Goal: Information Seeking & Learning: Compare options

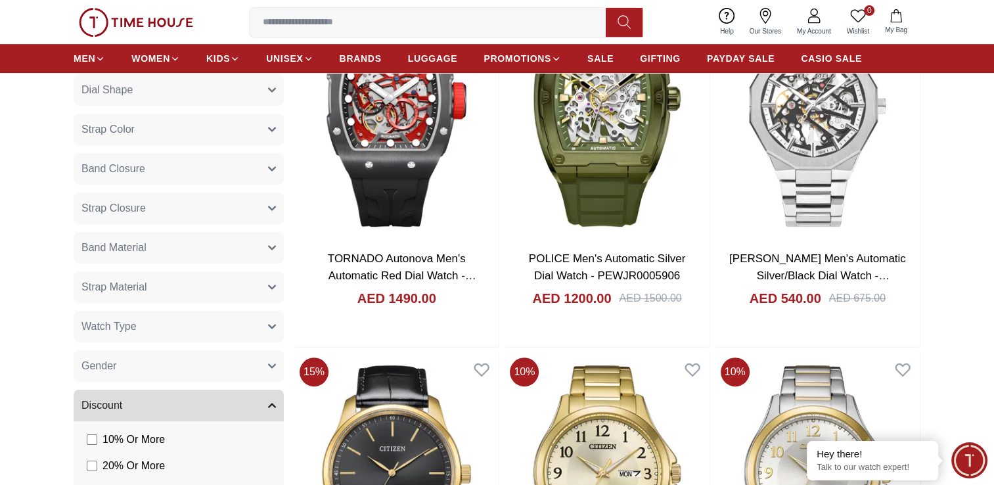
scroll to position [657, 0]
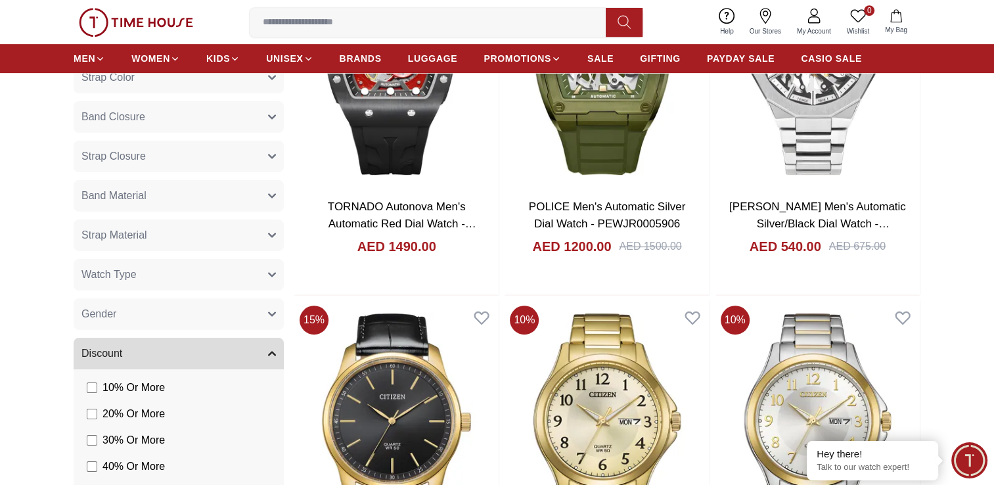
click at [271, 310] on icon "button" at bounding box center [272, 314] width 8 height 8
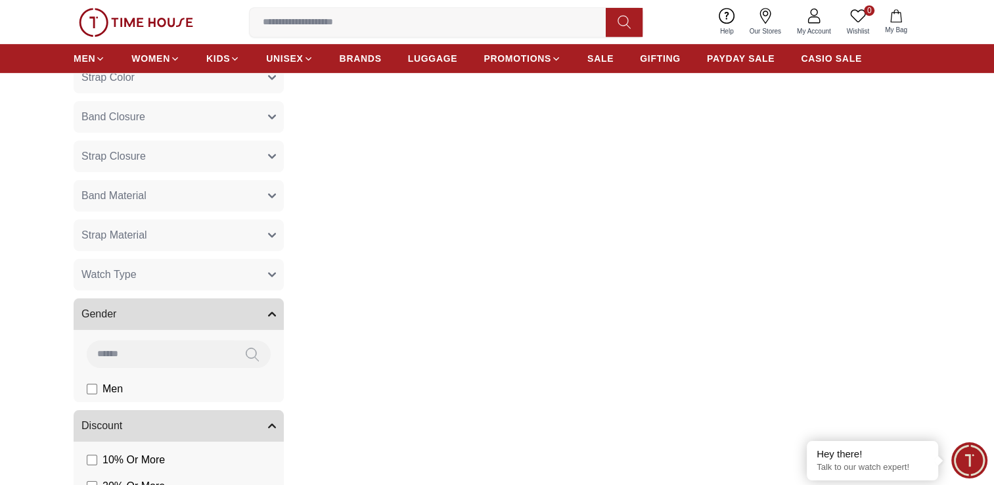
scroll to position [802, 0]
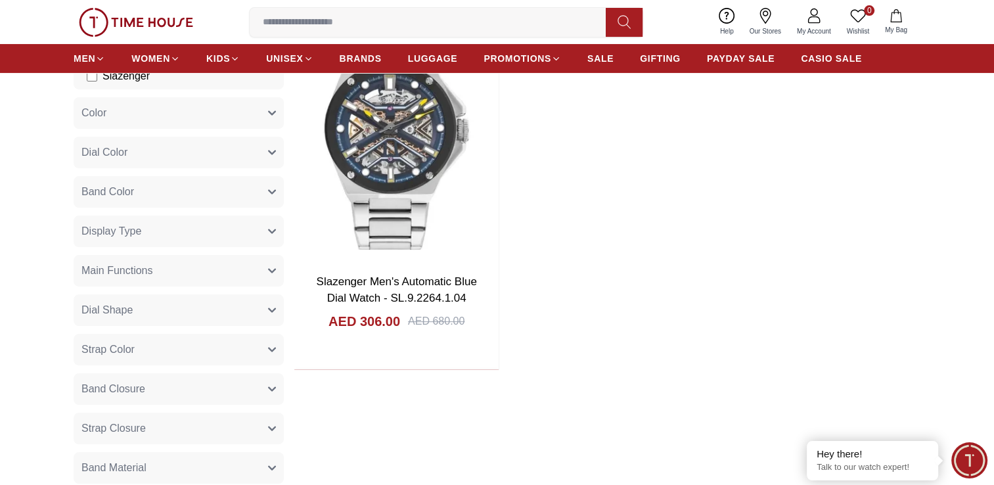
scroll to position [70, 0]
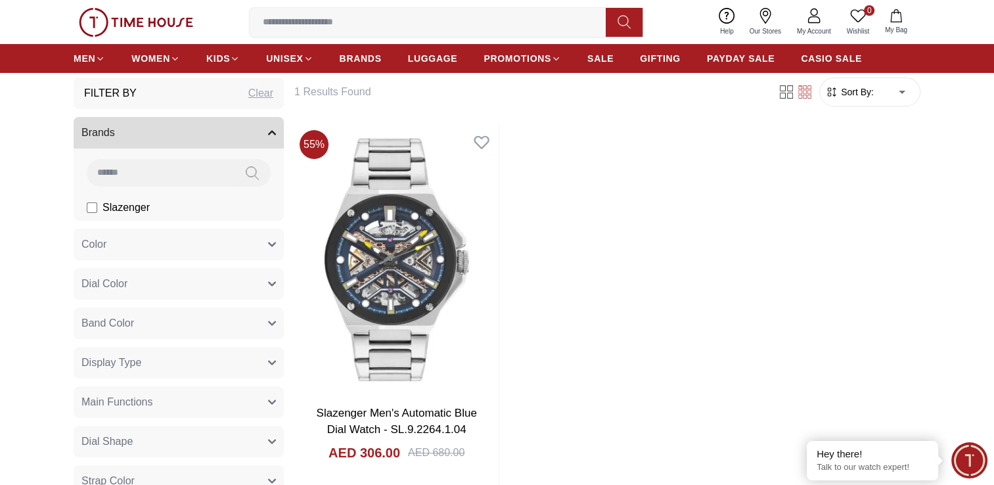
click at [262, 312] on button "Band Color" at bounding box center [179, 324] width 210 height 32
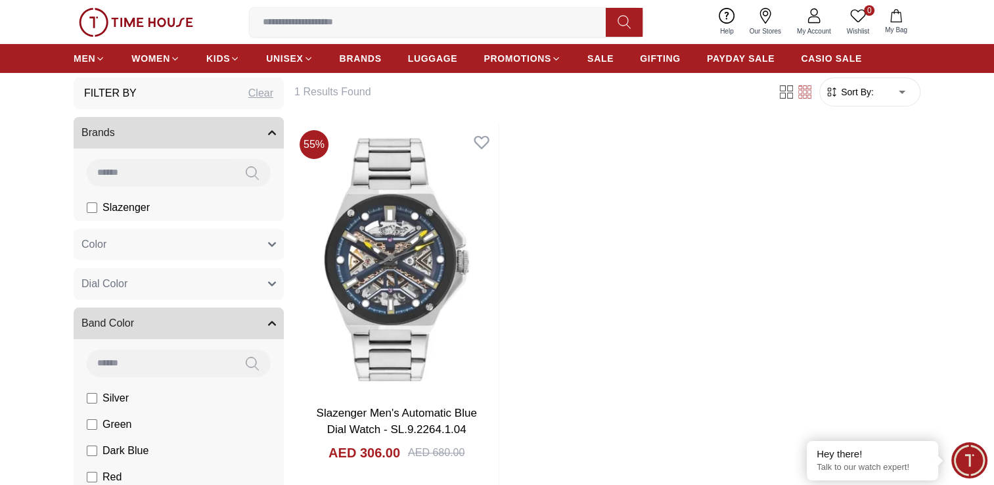
click at [269, 317] on button "Band Color" at bounding box center [179, 324] width 210 height 32
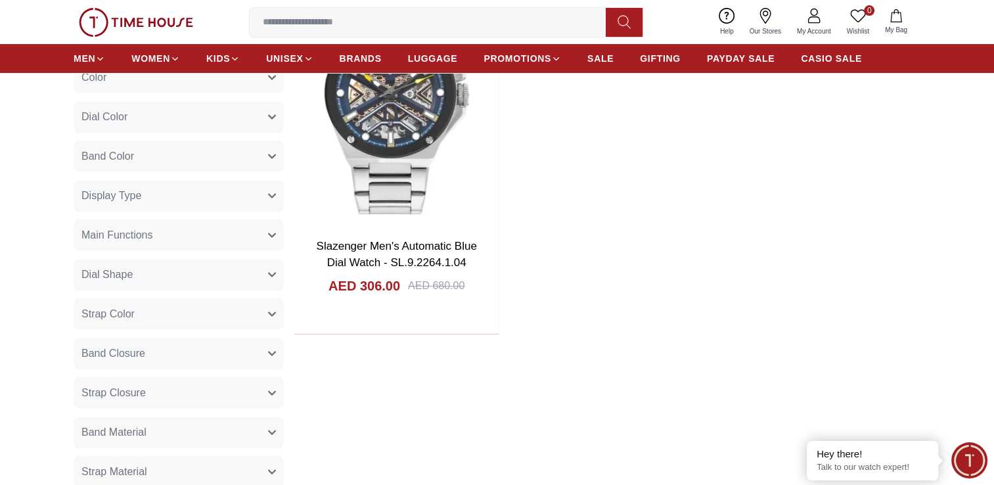
scroll to position [267, 0]
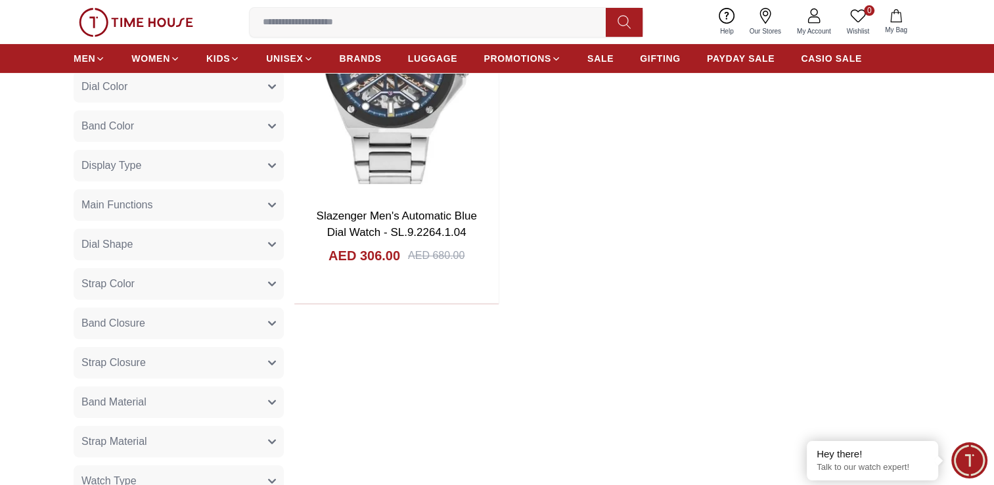
click at [234, 323] on button "Band Closure" at bounding box center [179, 324] width 210 height 32
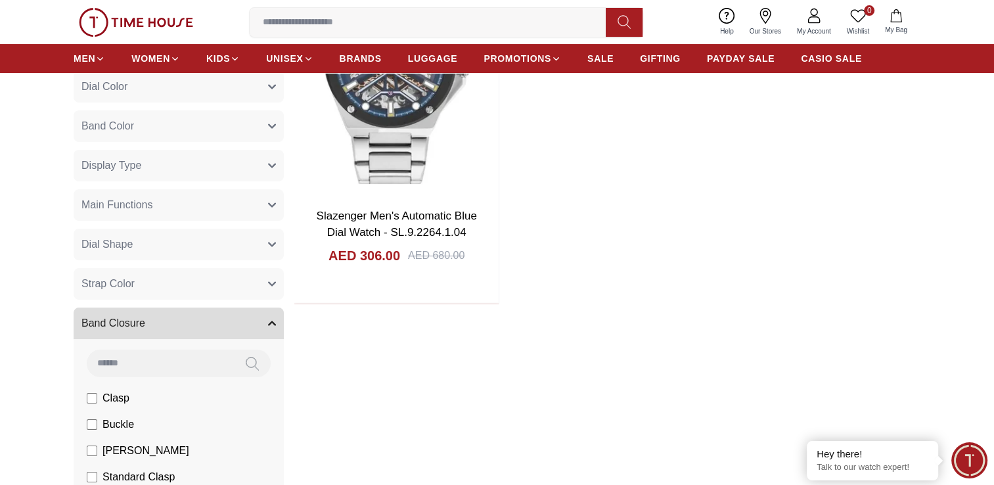
click at [258, 321] on button "Band Closure" at bounding box center [179, 324] width 210 height 32
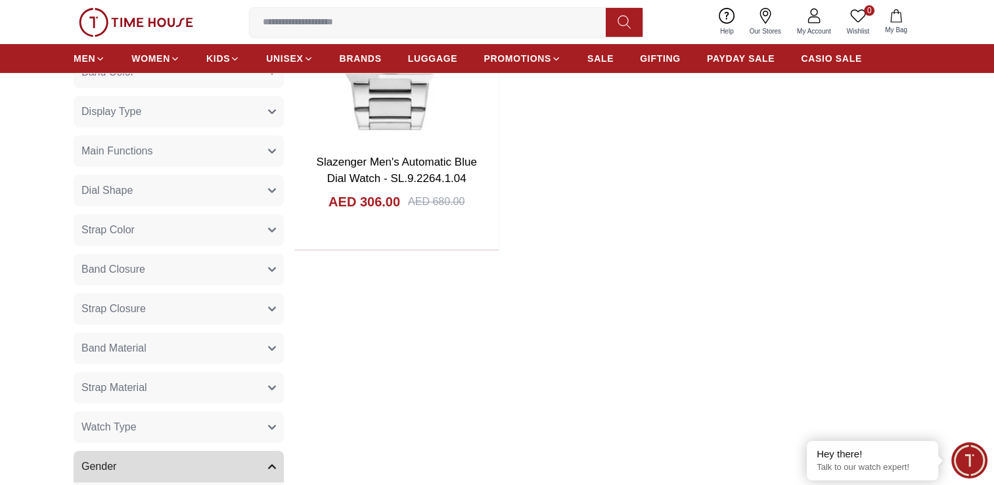
scroll to position [398, 0]
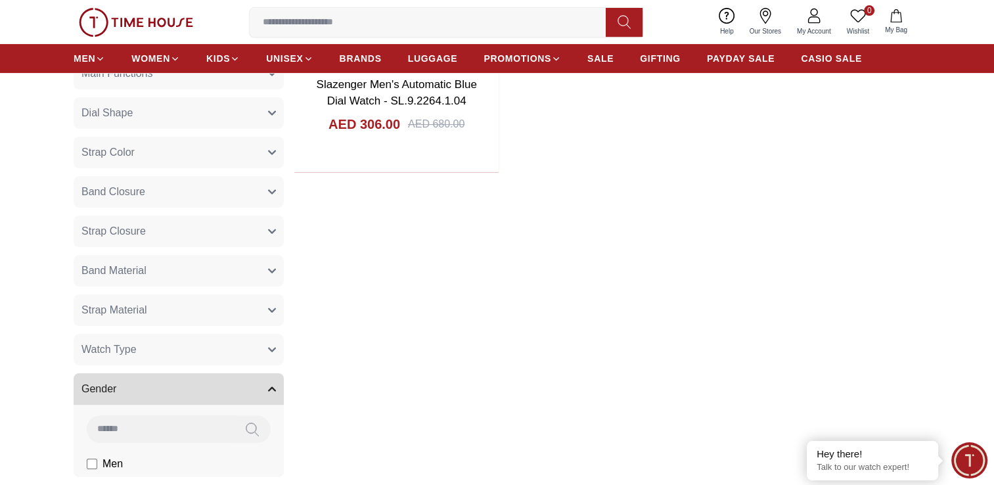
click at [263, 343] on button "Watch Type" at bounding box center [179, 350] width 210 height 32
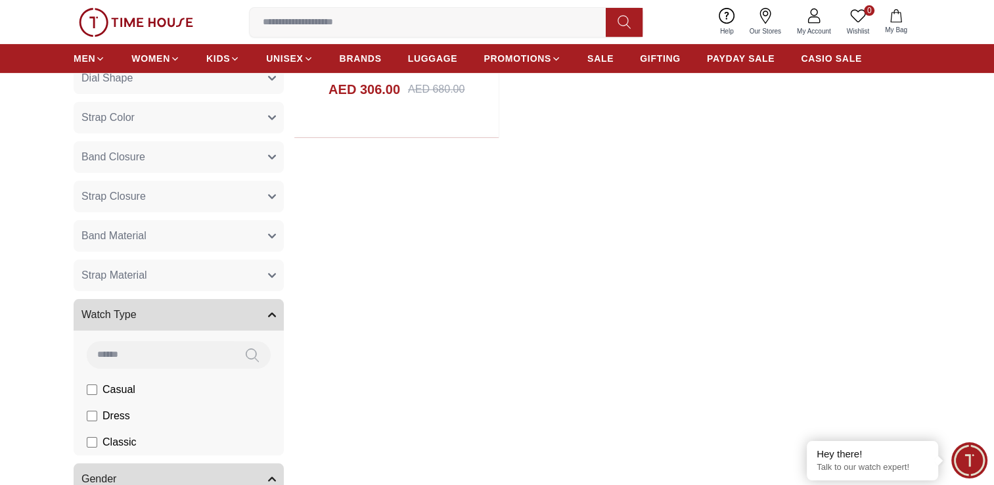
scroll to position [530, 0]
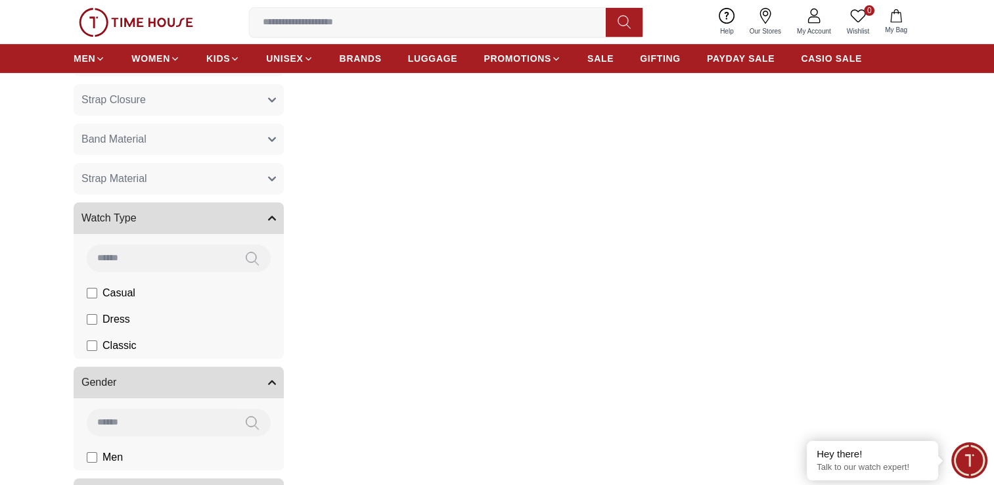
click at [271, 214] on icon "button" at bounding box center [272, 218] width 8 height 8
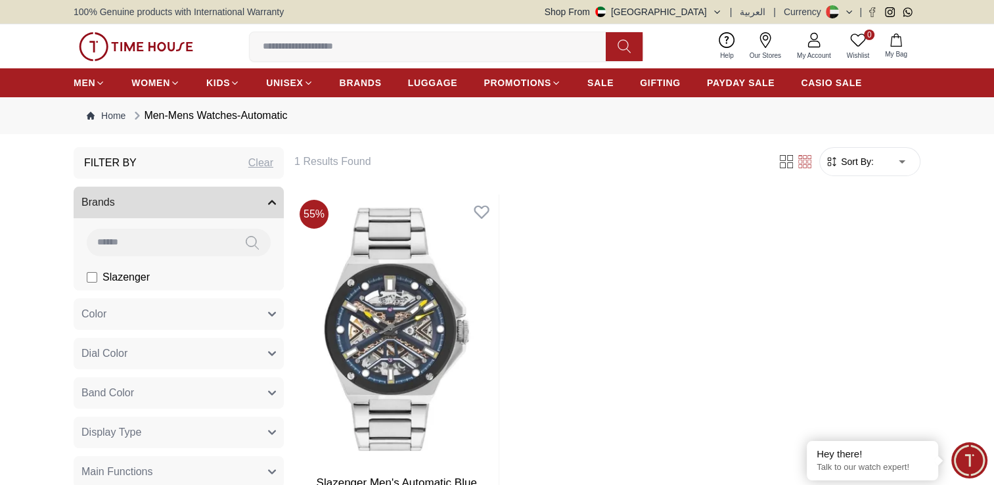
scroll to position [0, 0]
click at [269, 200] on icon "button" at bounding box center [272, 202] width 8 height 8
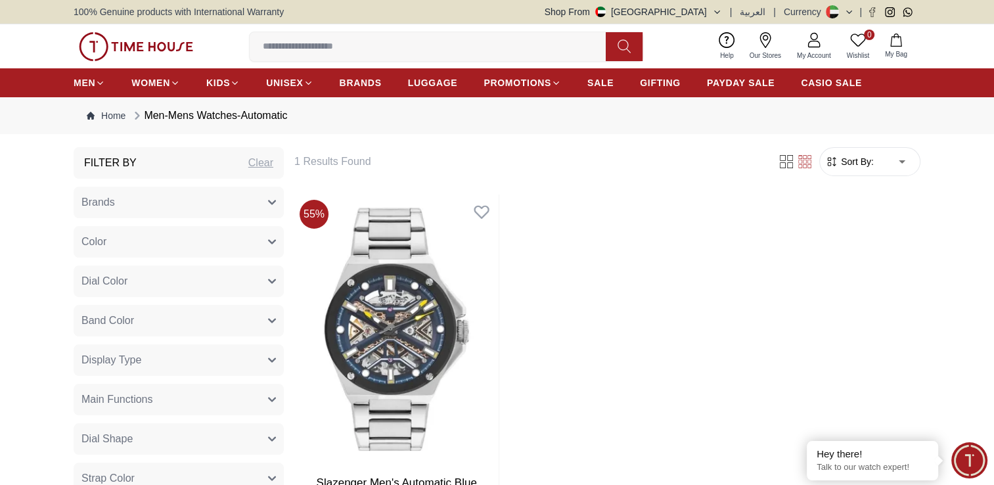
click at [273, 202] on icon "button" at bounding box center [272, 202] width 7 height 3
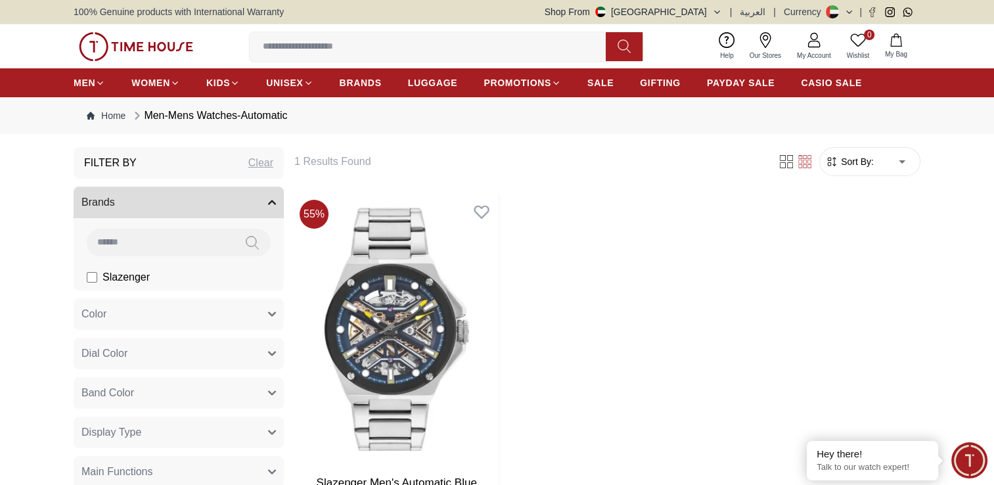
click at [261, 162] on div "Clear" at bounding box center [260, 163] width 25 height 16
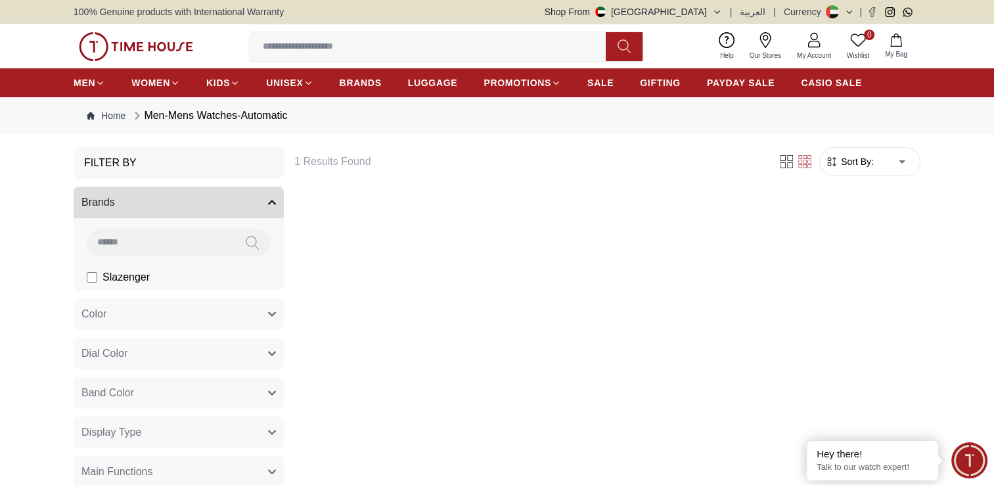
click at [273, 195] on button "Brands" at bounding box center [179, 203] width 210 height 32
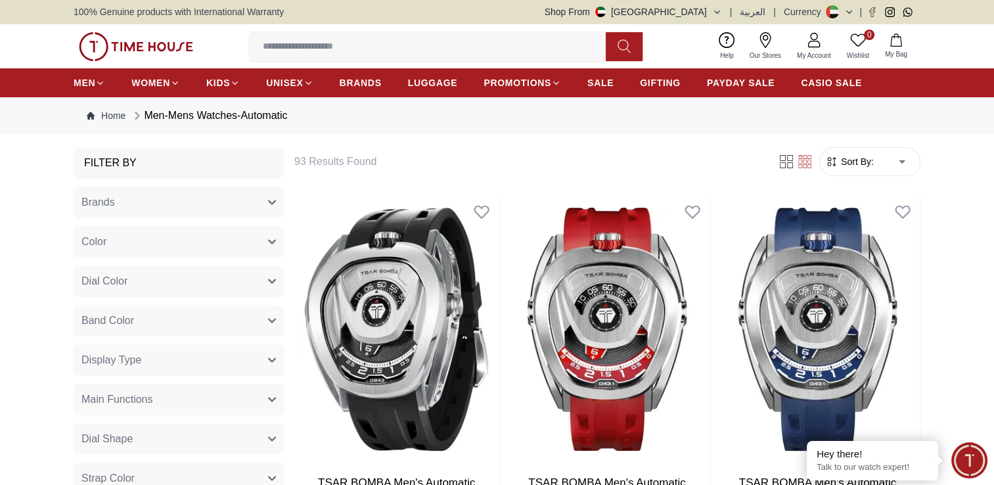
click at [272, 198] on icon "button" at bounding box center [272, 202] width 8 height 8
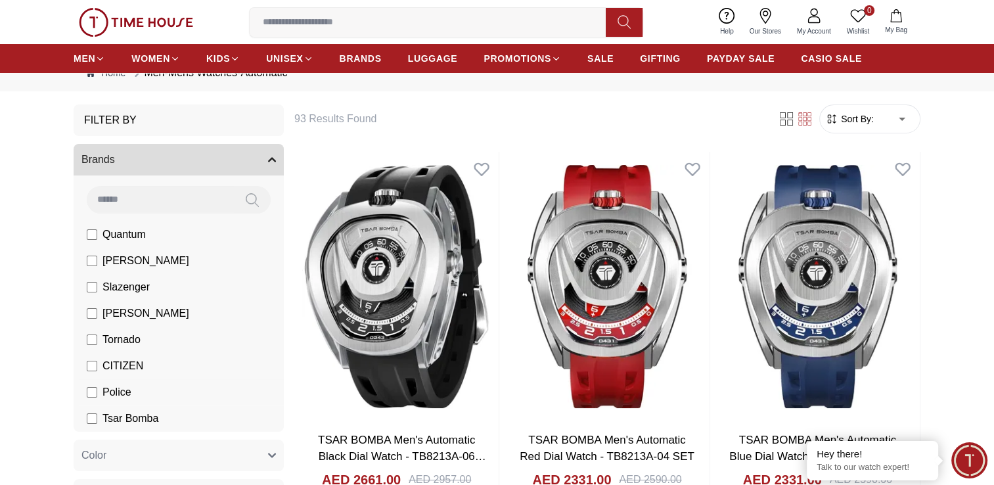
scroll to position [66, 0]
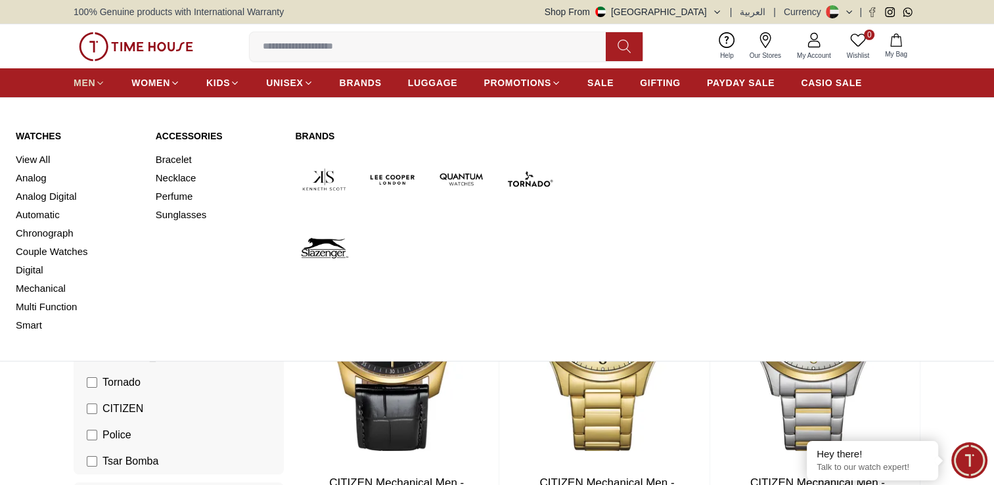
click at [101, 81] on icon at bounding box center [100, 83] width 10 height 10
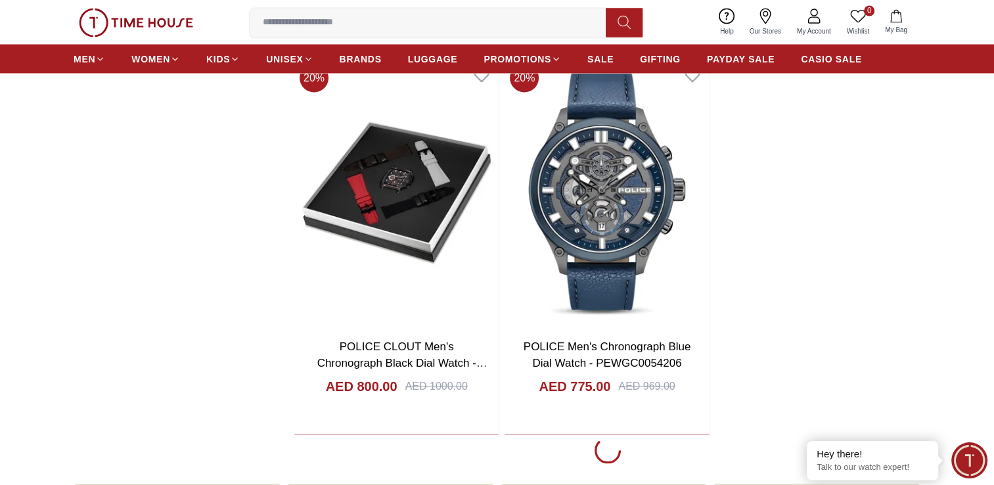
scroll to position [2563, 0]
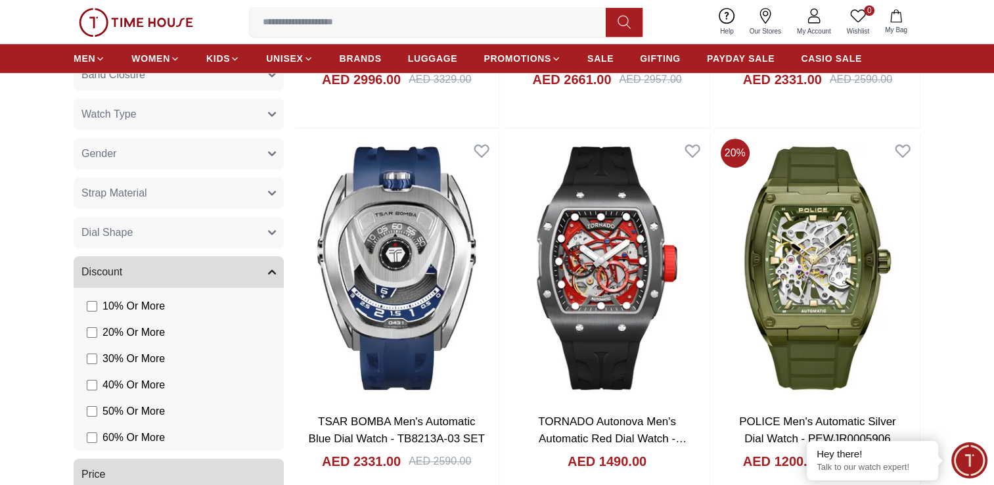
scroll to position [941, 0]
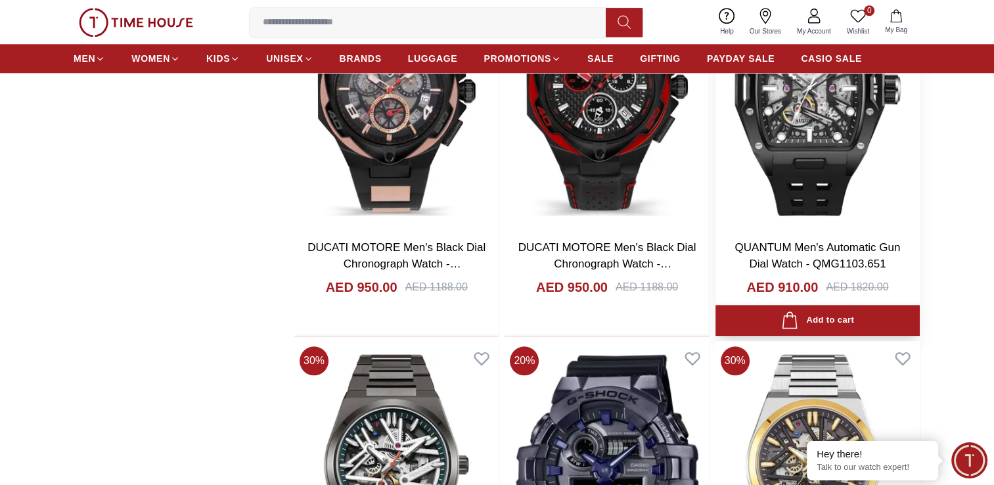
scroll to position [1643, 0]
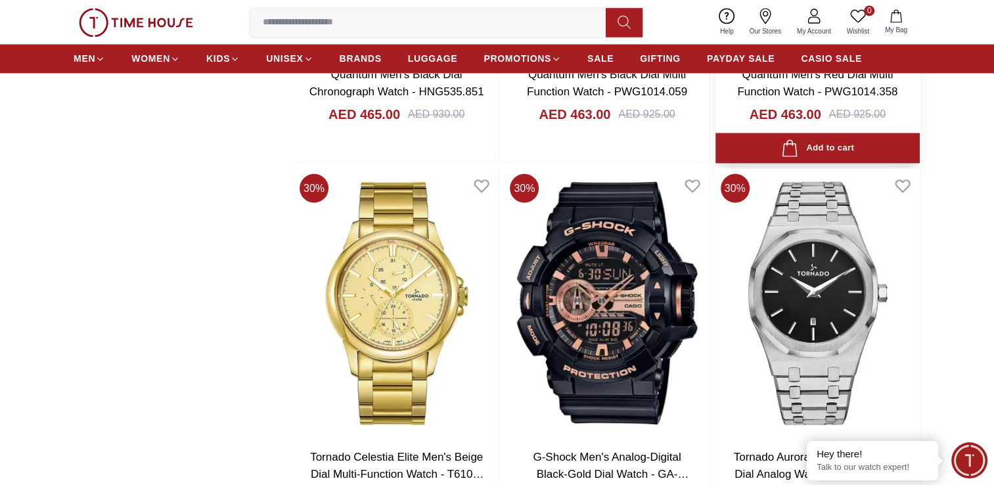
scroll to position [7493, 0]
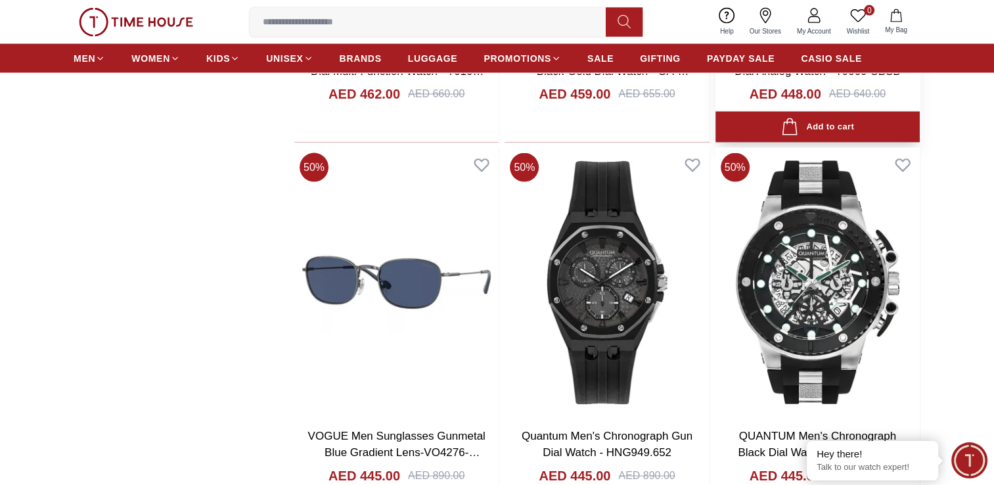
scroll to position [7756, 0]
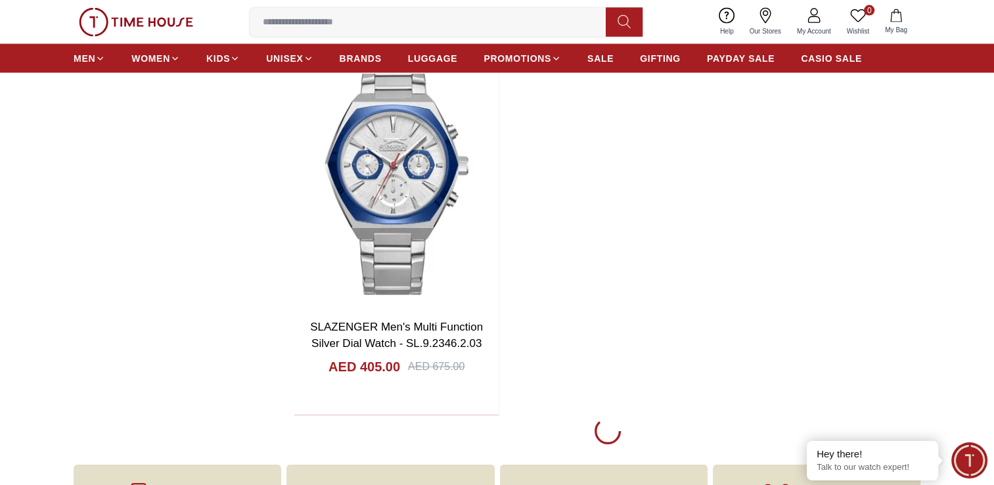
scroll to position [12751, 0]
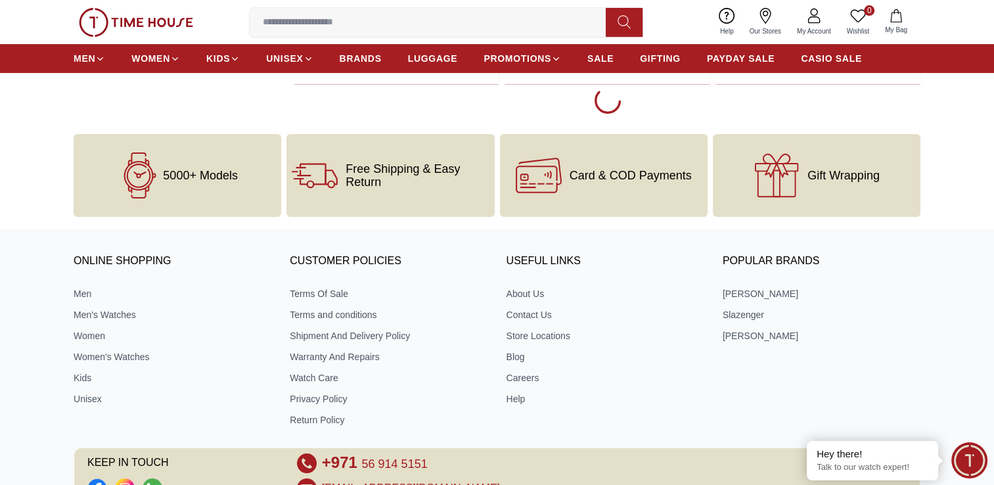
scroll to position [15307, 0]
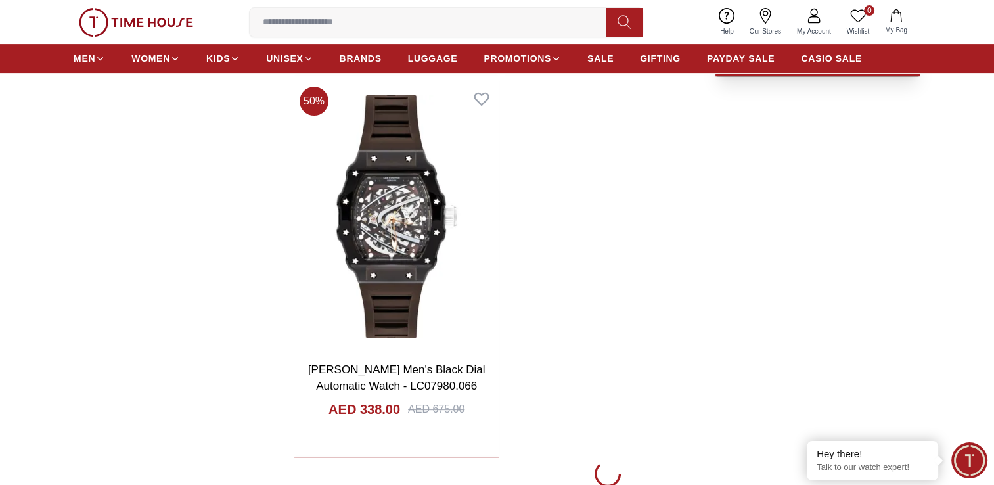
scroll to position [20442, 0]
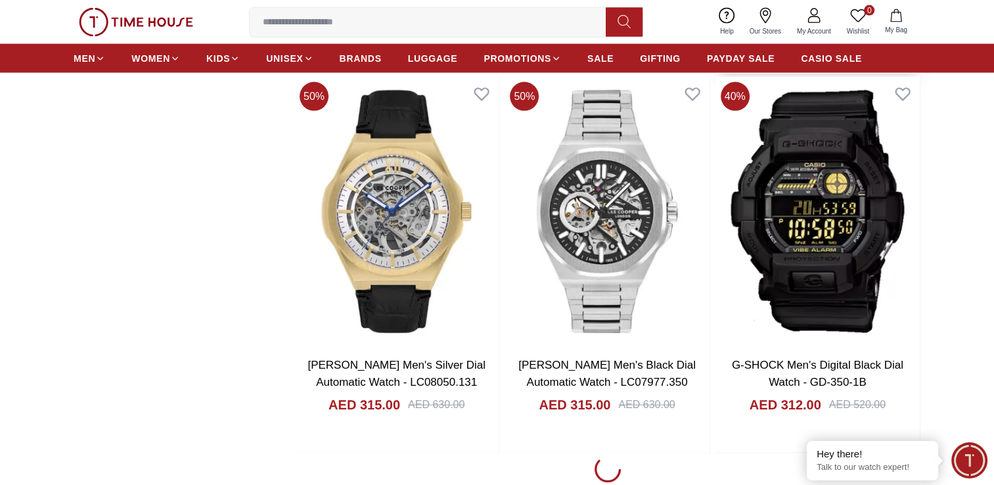
scroll to position [22642, 0]
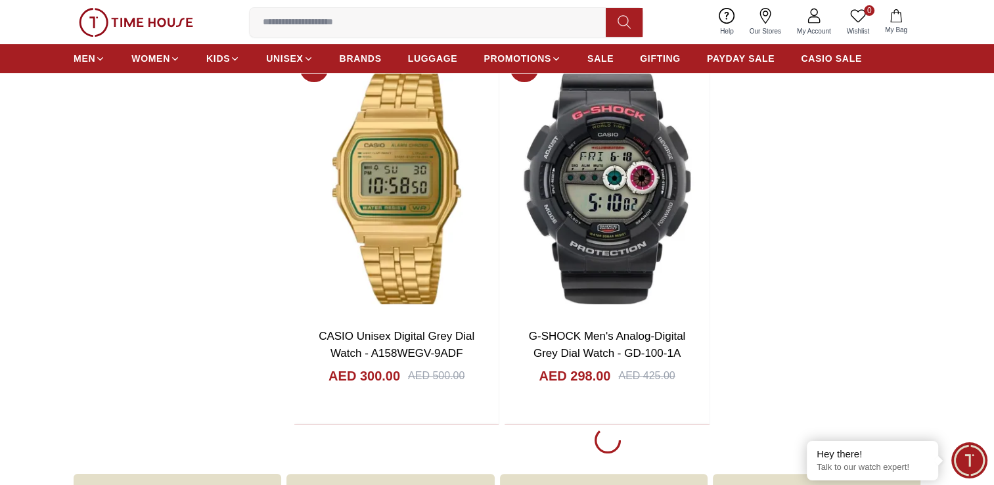
scroll to position [25468, 0]
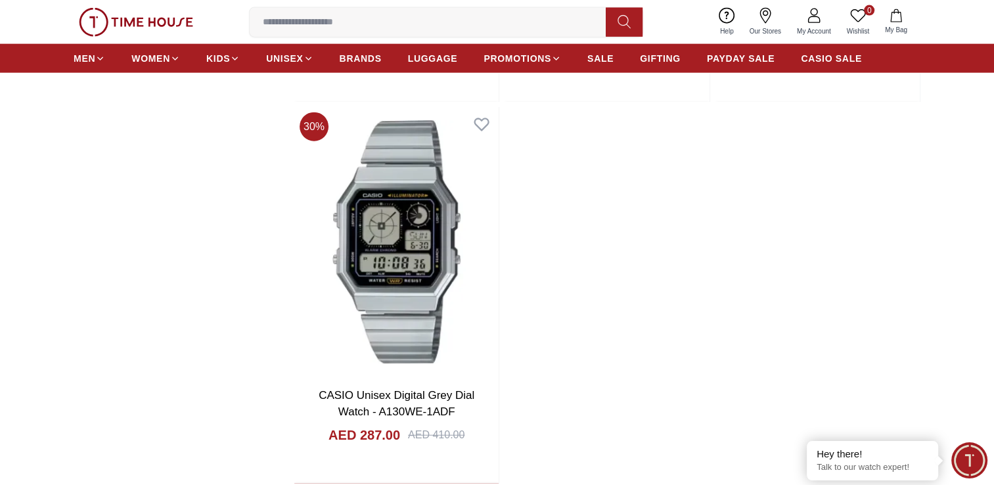
scroll to position [27966, 0]
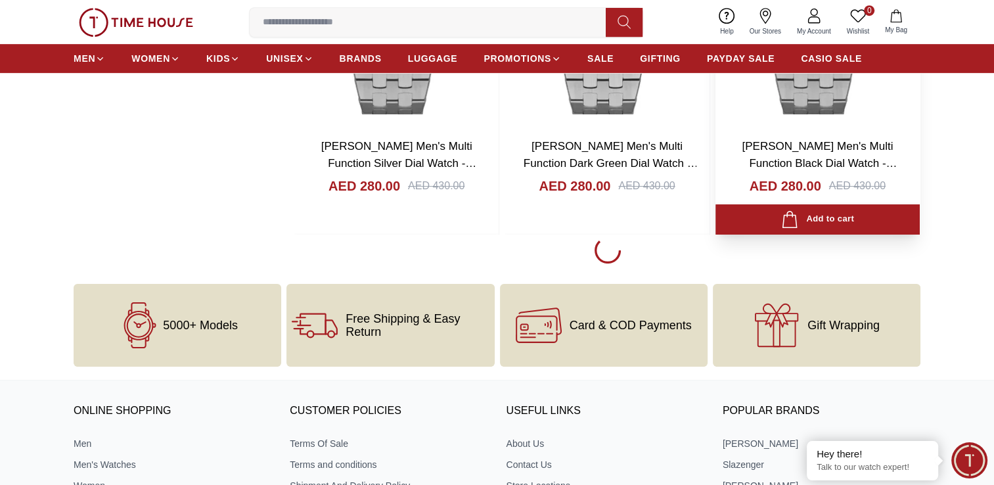
scroll to position [30595, 0]
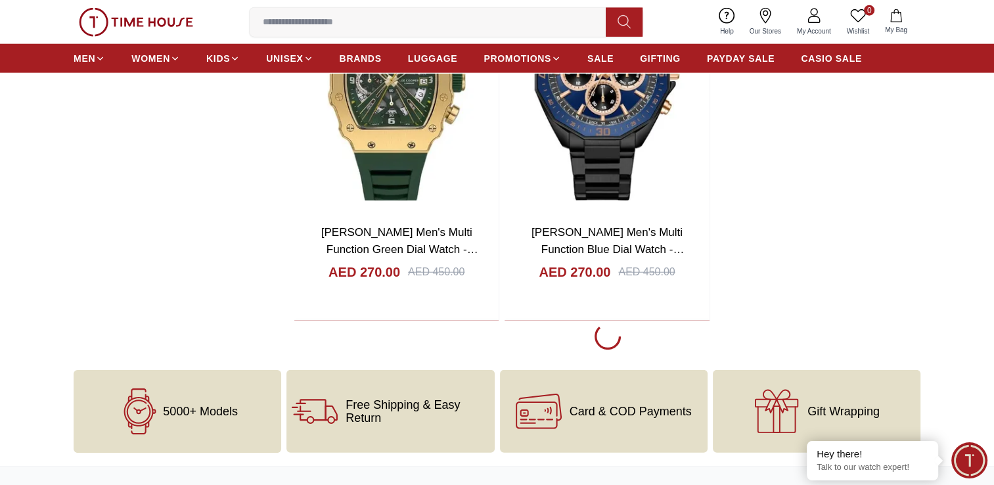
scroll to position [33081, 0]
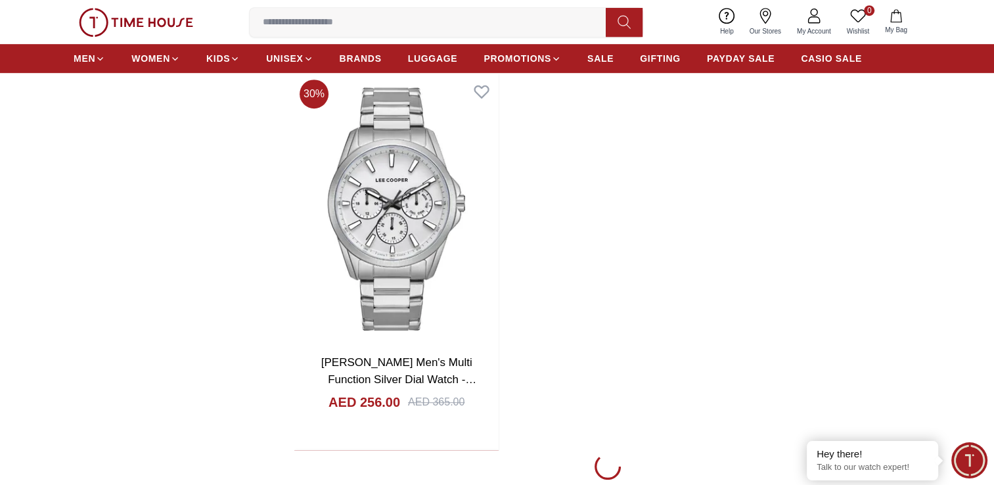
scroll to position [35644, 0]
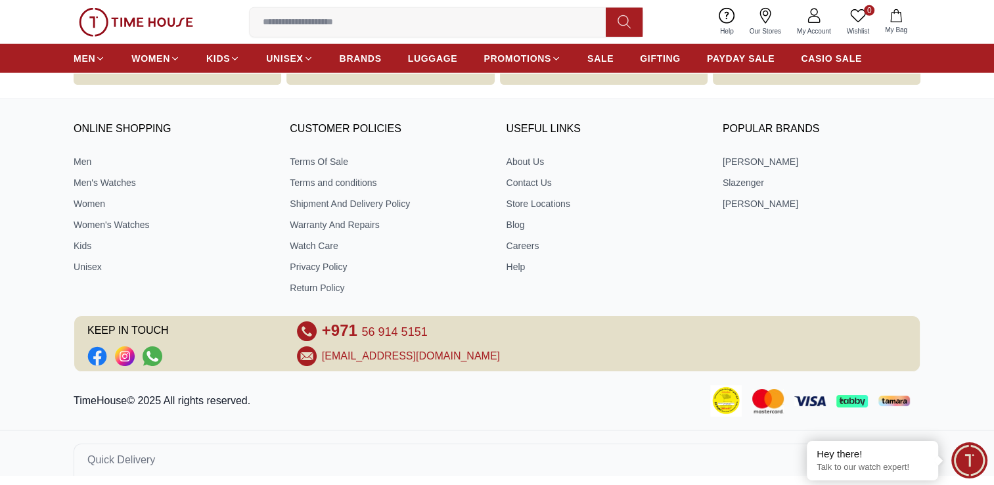
scroll to position [38200, 0]
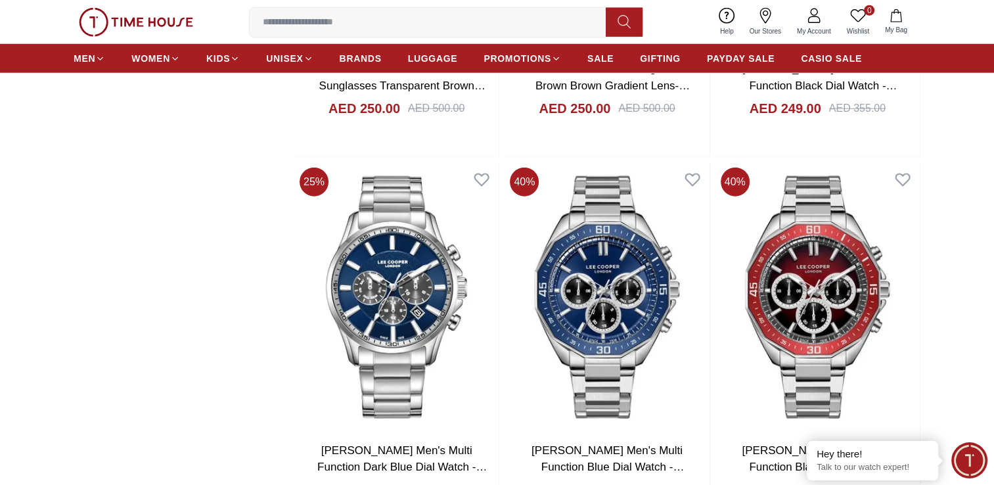
scroll to position [38142, 0]
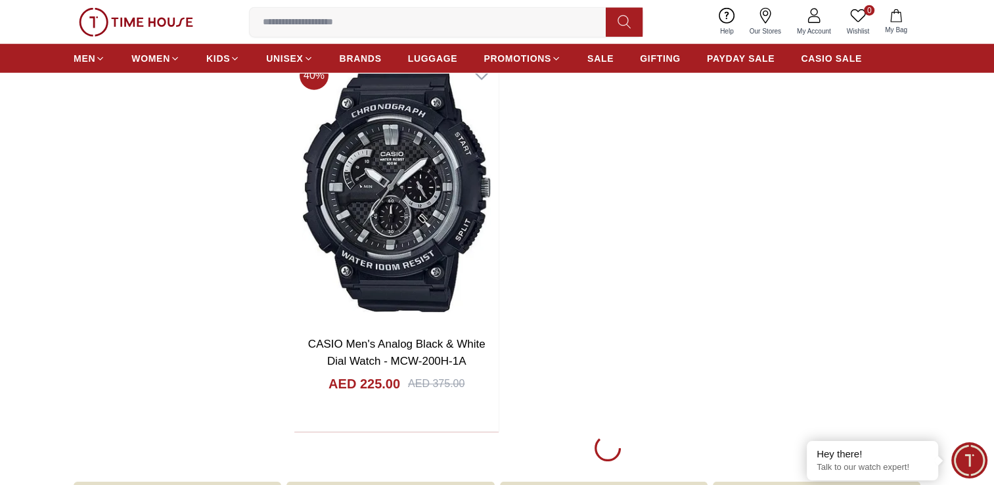
scroll to position [43311, 0]
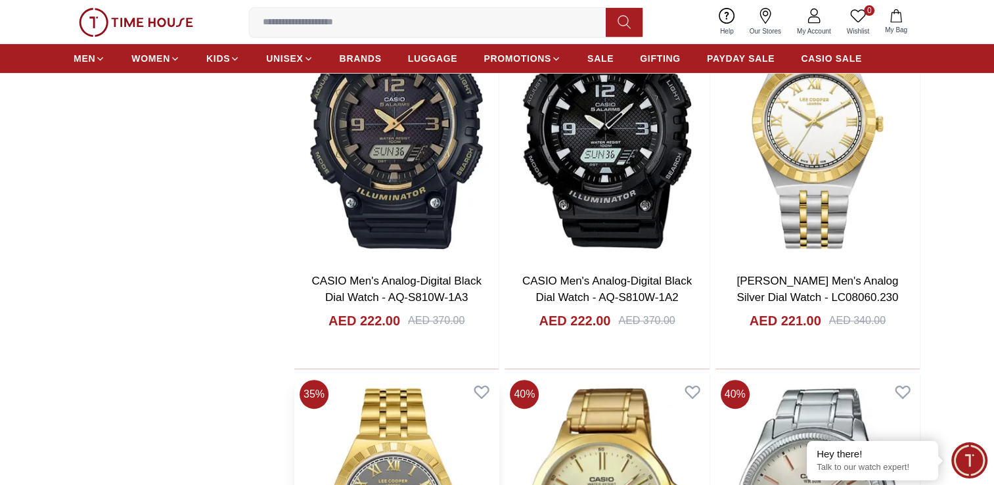
scroll to position [45278, 0]
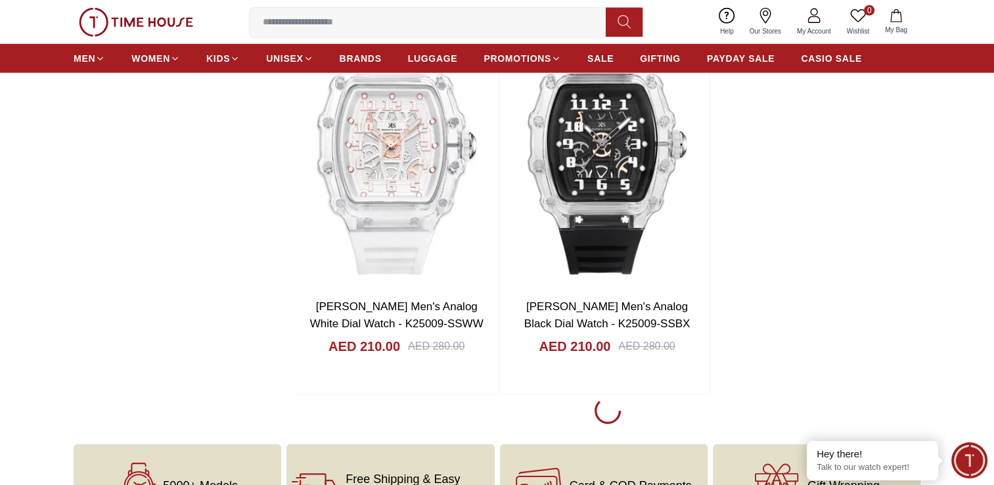
scroll to position [48198, 0]
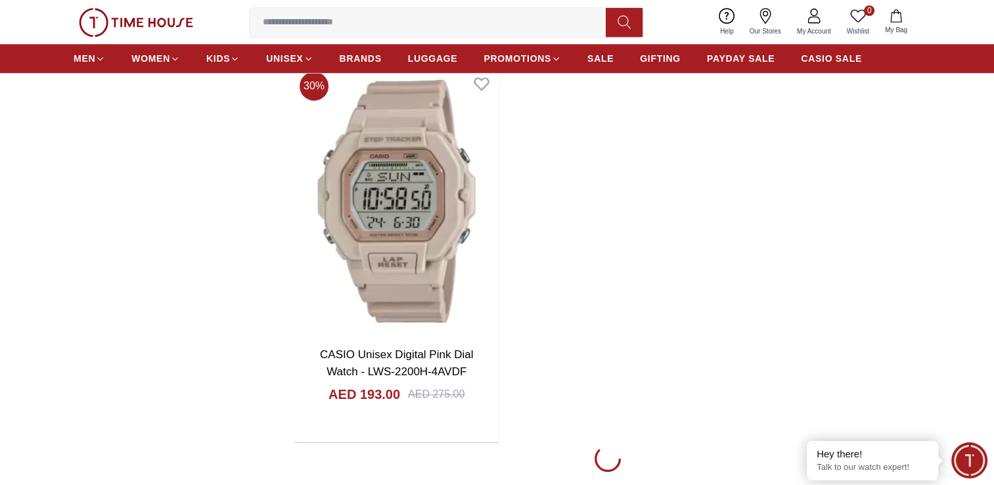
scroll to position [50891, 0]
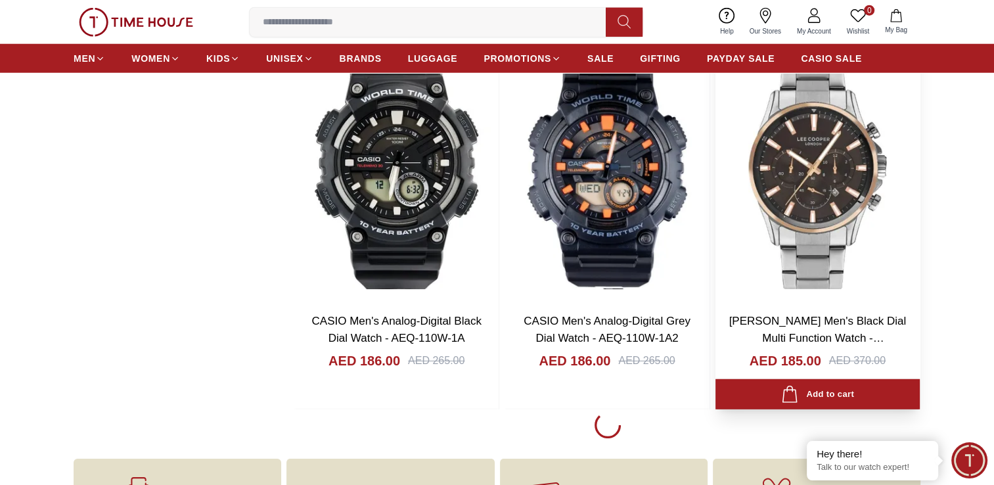
scroll to position [53388, 0]
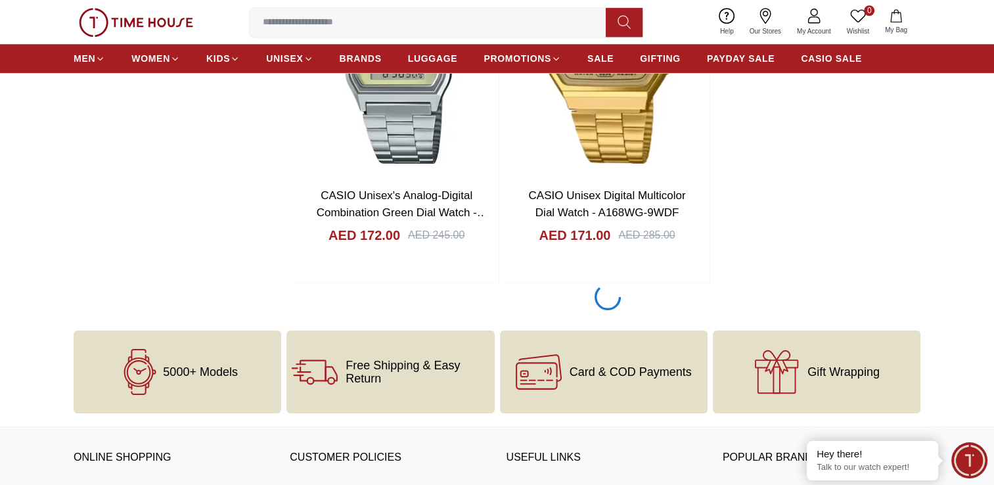
scroll to position [55914, 0]
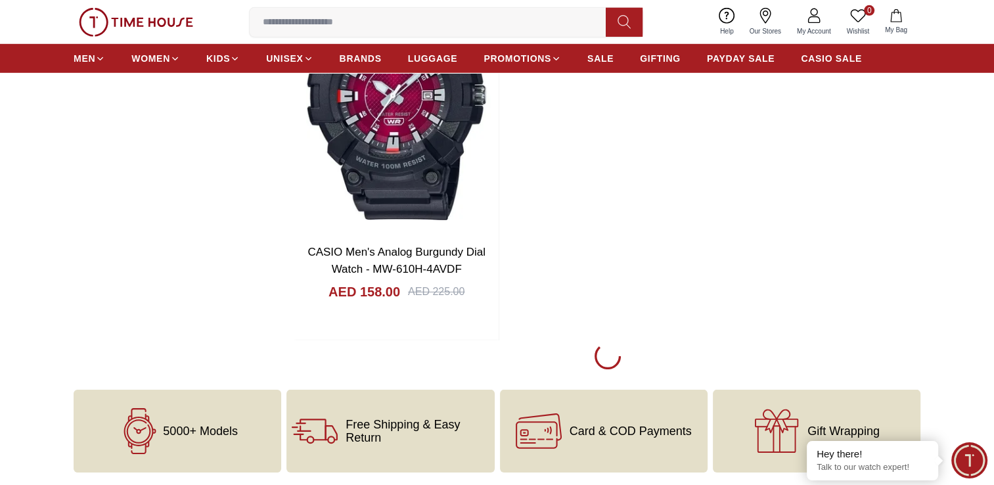
scroll to position [58844, 0]
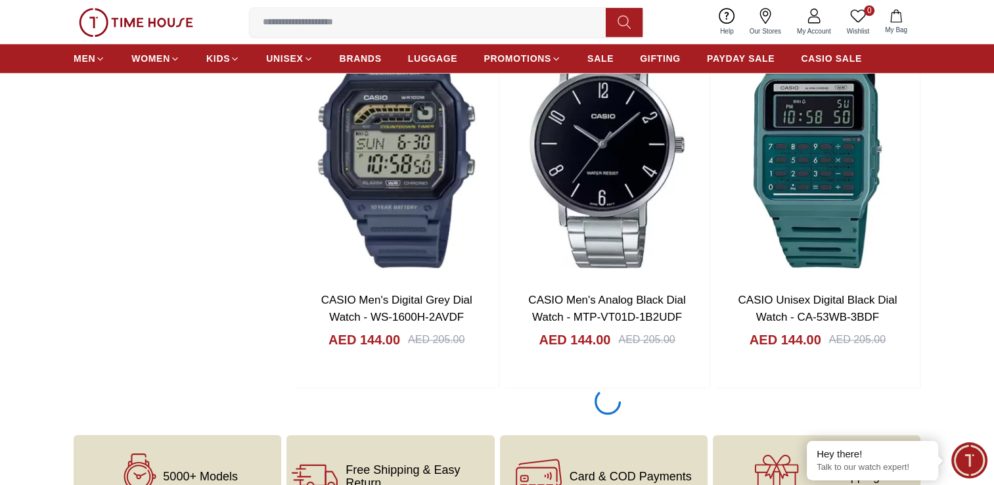
scroll to position [60796, 0]
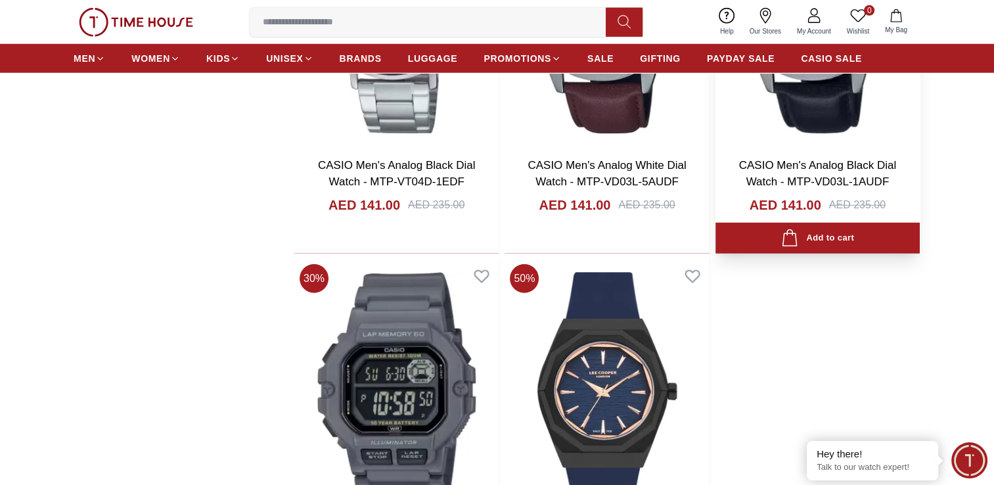
scroll to position [63229, 0]
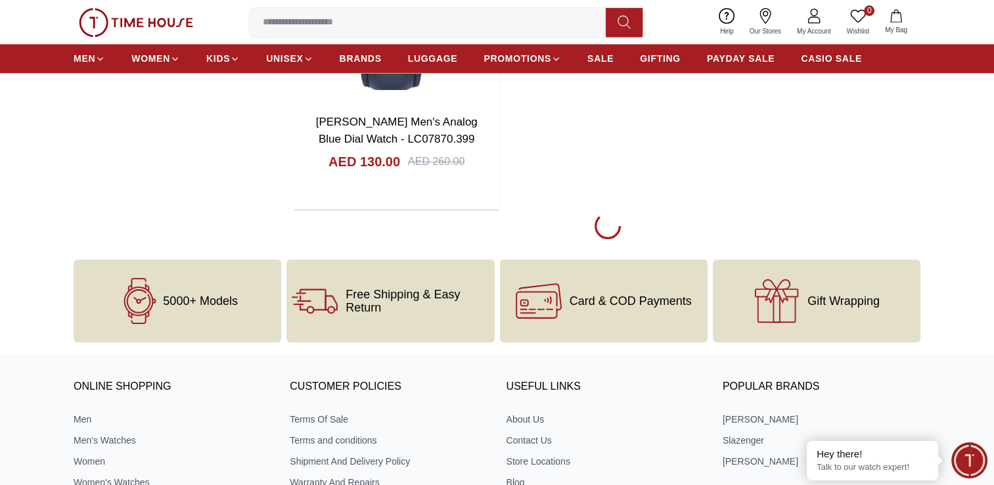
scroll to position [66360, 0]
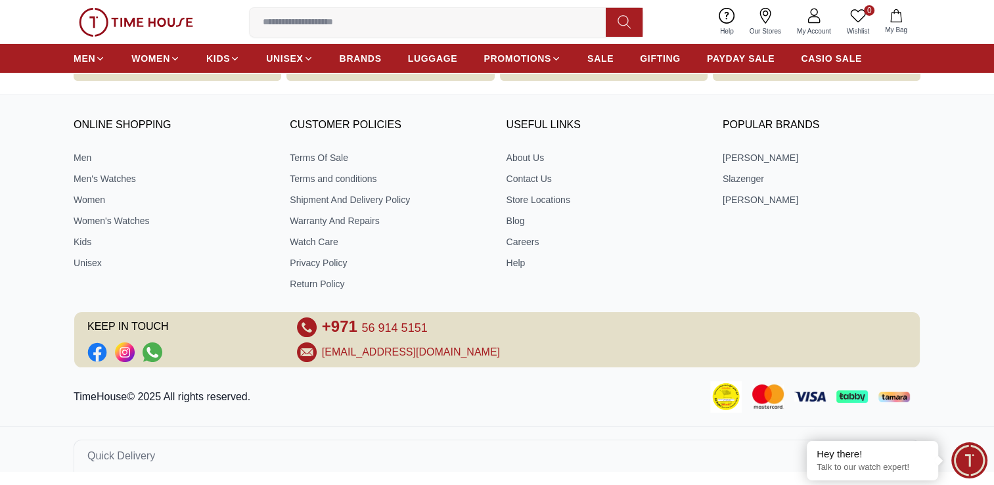
scroll to position [68918, 0]
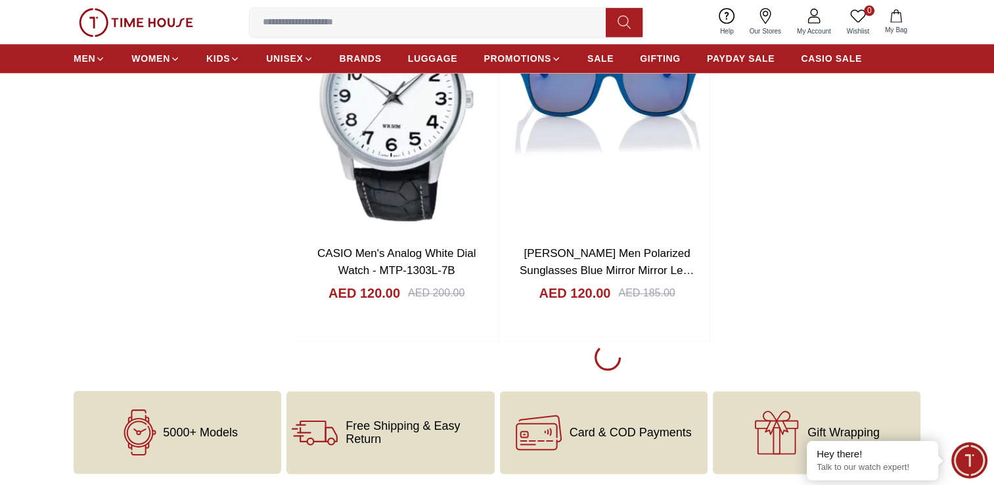
scroll to position [71284, 0]
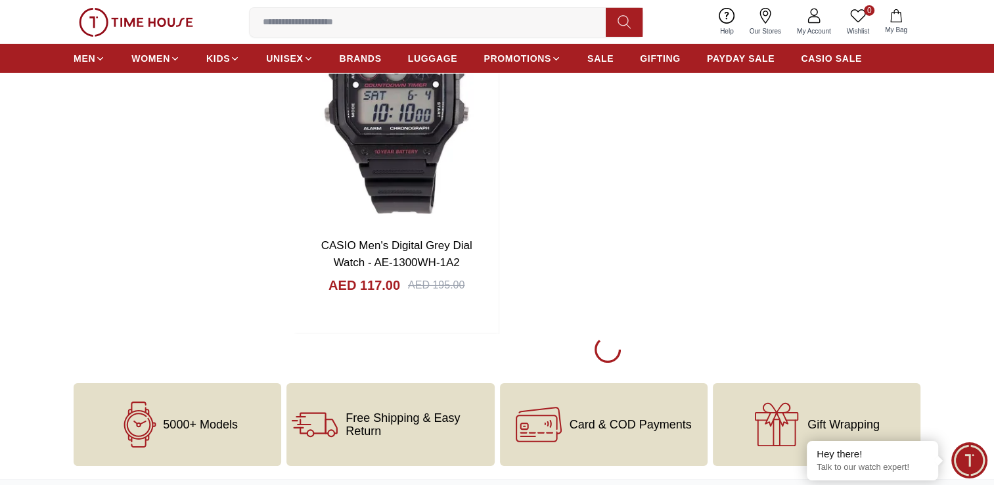
scroll to position [74045, 0]
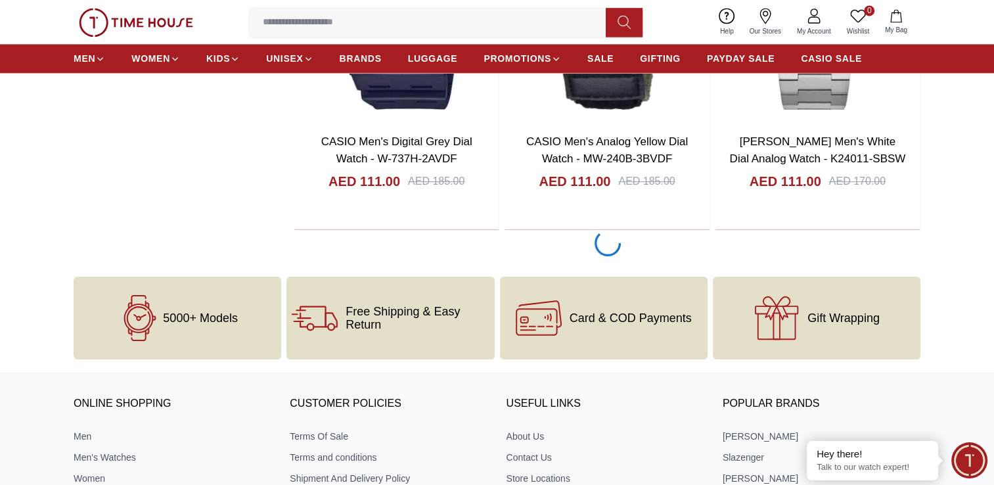
scroll to position [76198, 0]
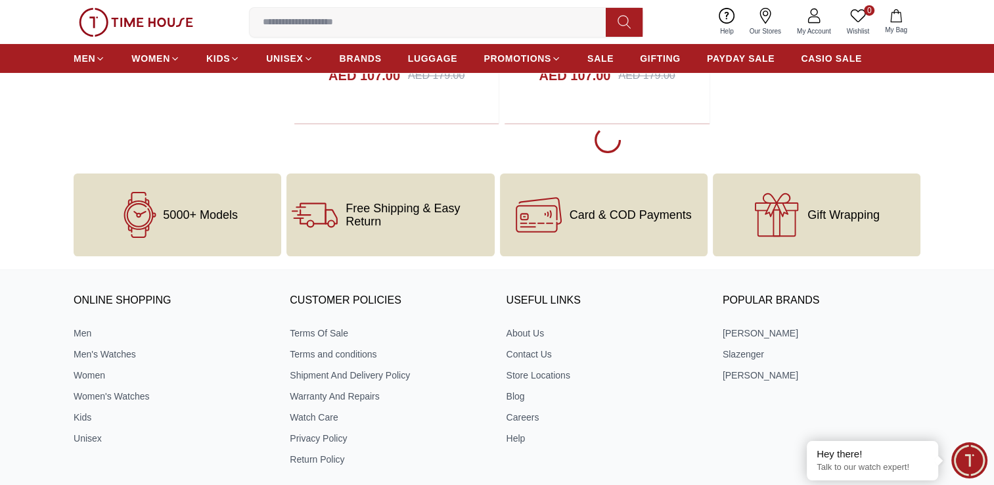
scroll to position [79216, 0]
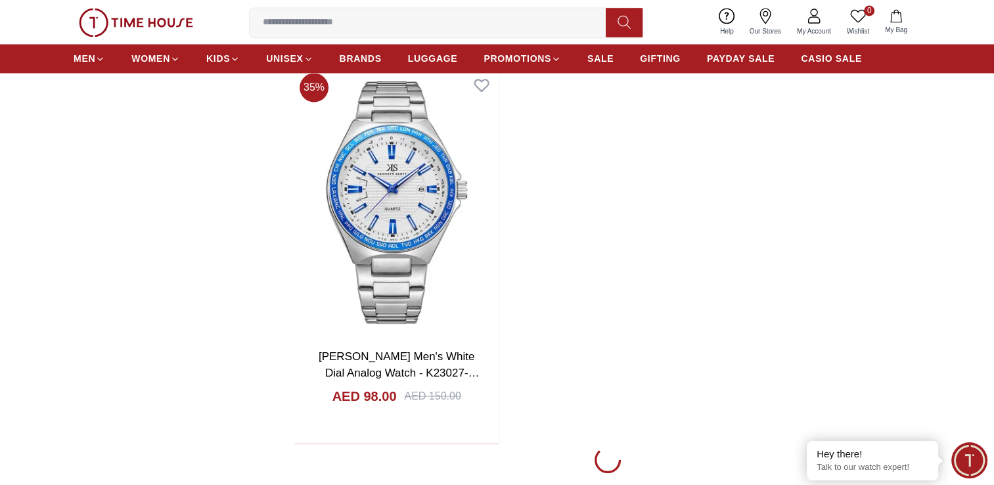
scroll to position [81987, 0]
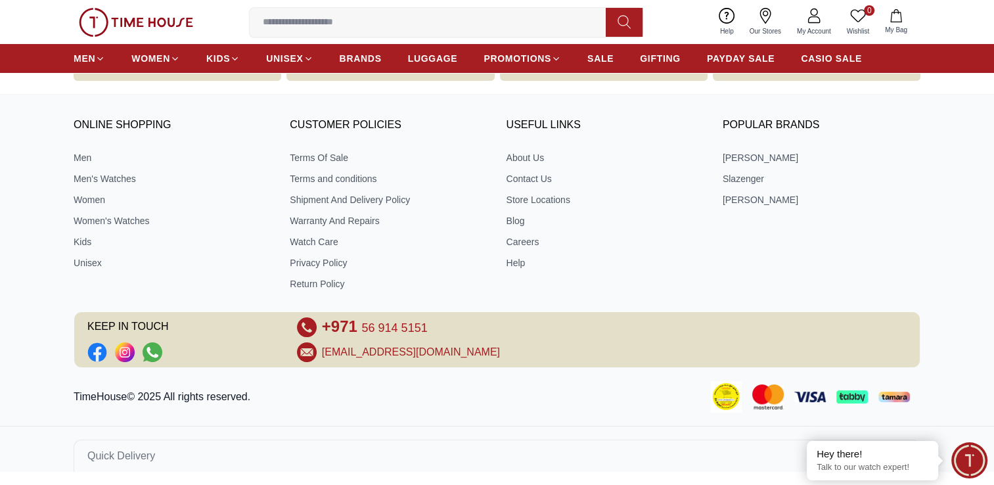
scroll to position [84335, 0]
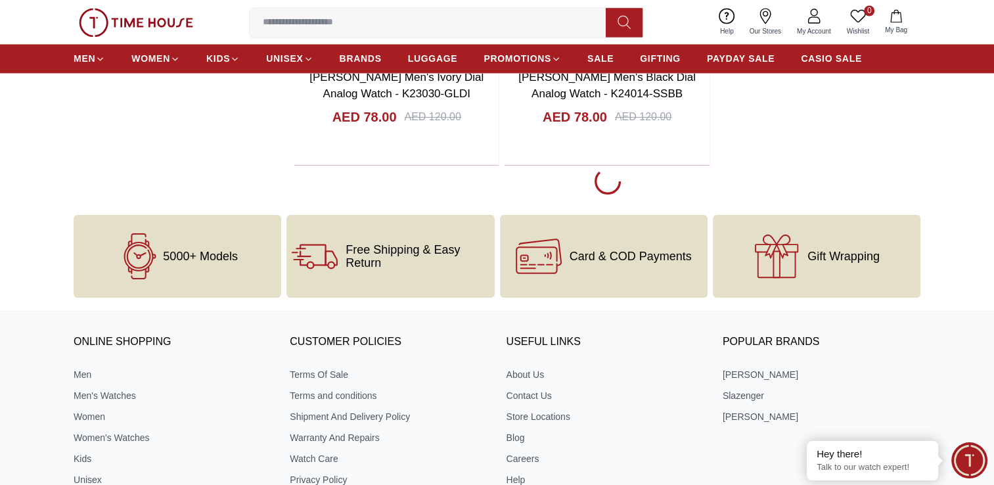
scroll to position [86701, 0]
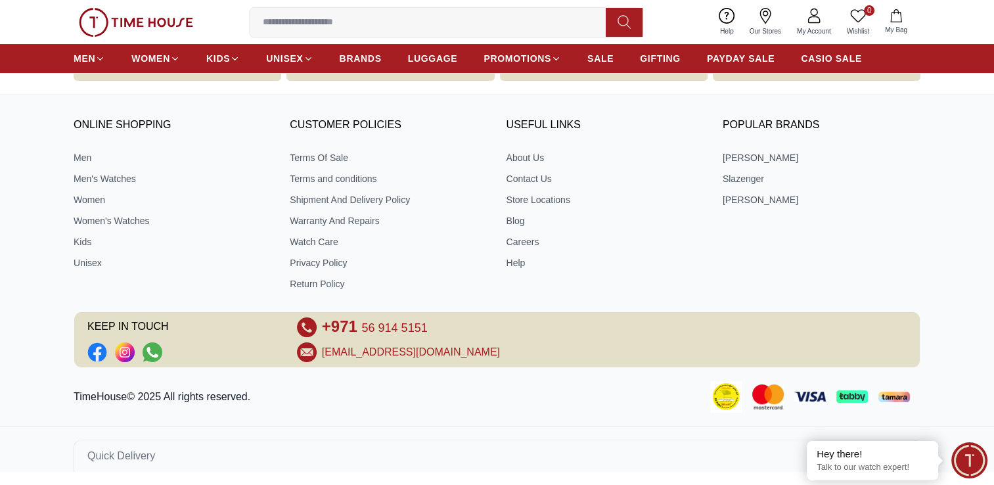
scroll to position [89329, 0]
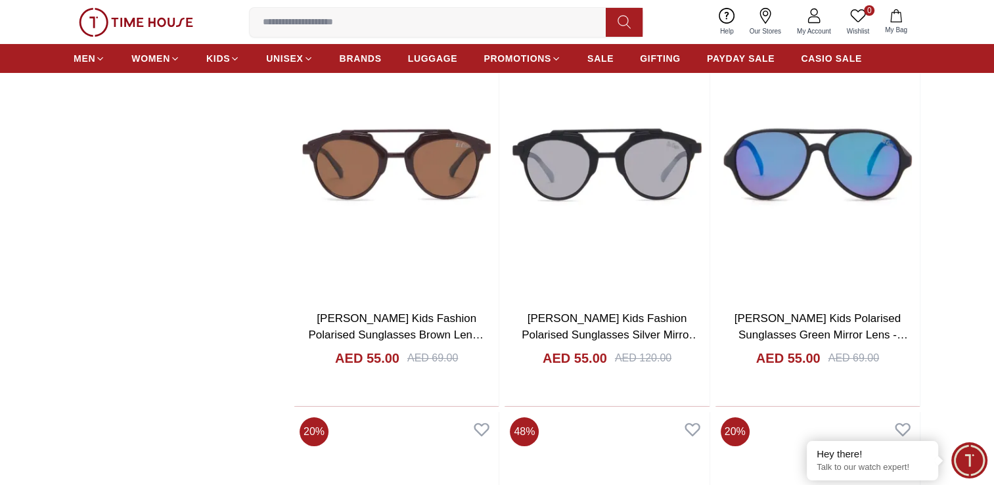
scroll to position [89433, 0]
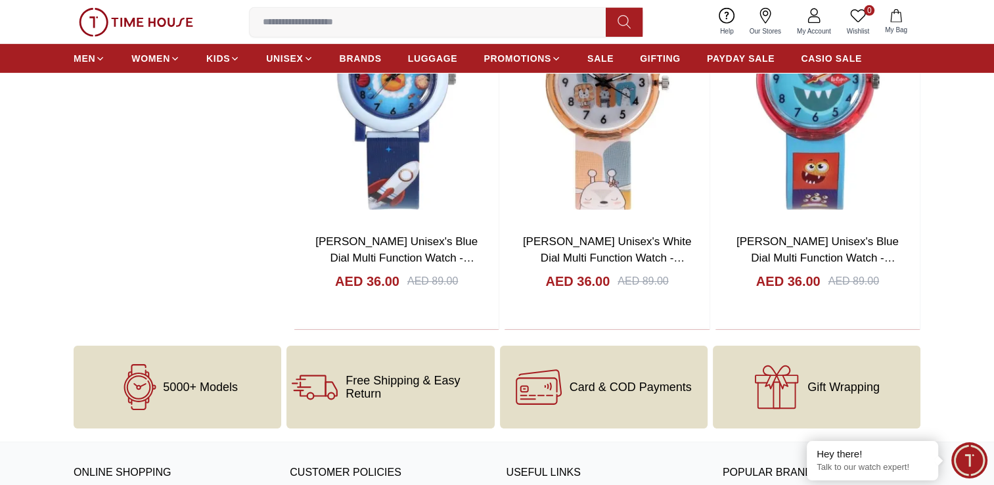
scroll to position [93584, 0]
